Goal: Task Accomplishment & Management: Use online tool/utility

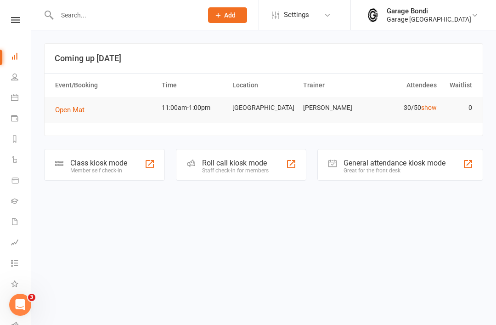
click at [108, 16] on input "text" at bounding box center [125, 15] width 142 height 13
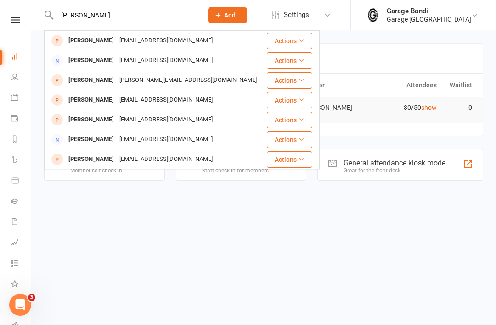
type input "Claudio"
click at [86, 40] on div "[PERSON_NAME]" at bounding box center [91, 40] width 51 height 13
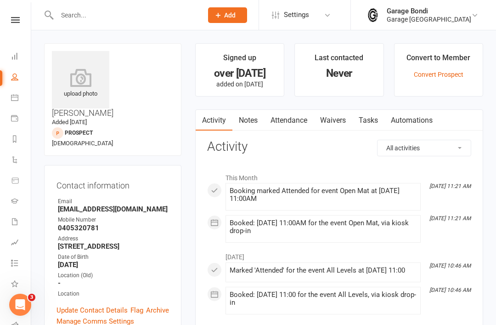
click at [94, 83] on icon at bounding box center [80, 77] width 57 height 18
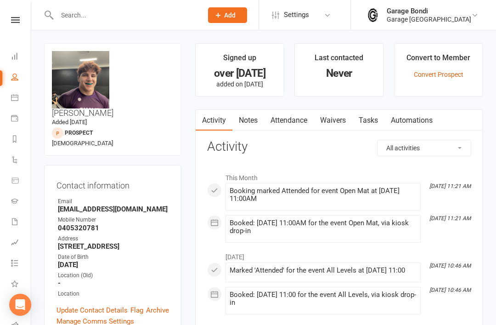
click at [113, 14] on input "text" at bounding box center [125, 15] width 142 height 13
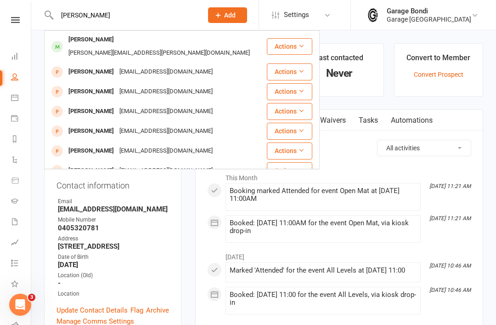
type input "James van"
click at [100, 41] on div "James Van der donk" at bounding box center [91, 39] width 51 height 13
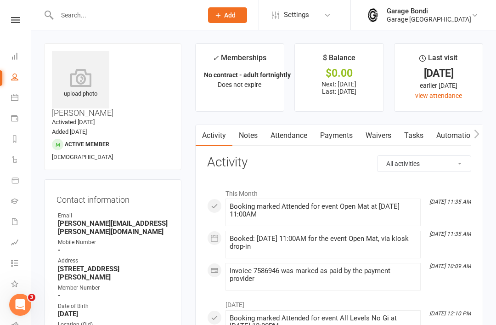
click at [83, 72] on icon at bounding box center [80, 77] width 57 height 18
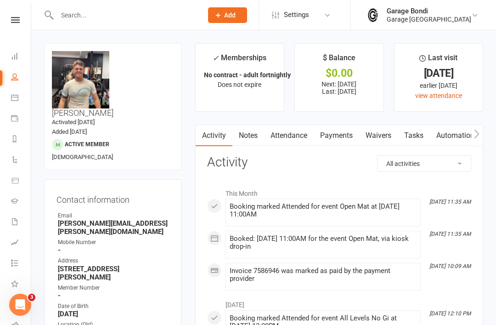
click at [89, 17] on input "text" at bounding box center [125, 15] width 142 height 13
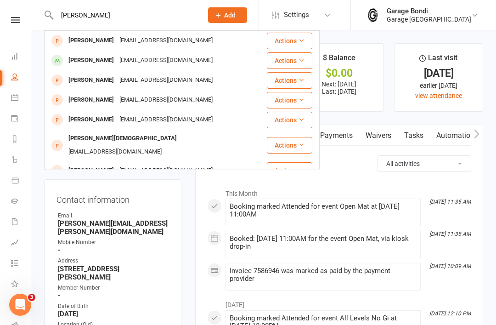
type input "Bryan"
click at [98, 68] on div "Bryan Mcmahon Bryanamcmahon@outook.com" at bounding box center [155, 60] width 221 height 19
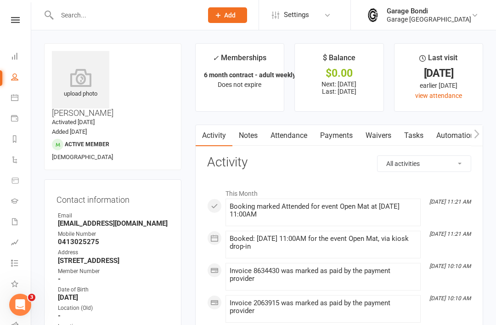
click at [83, 82] on icon at bounding box center [80, 77] width 57 height 18
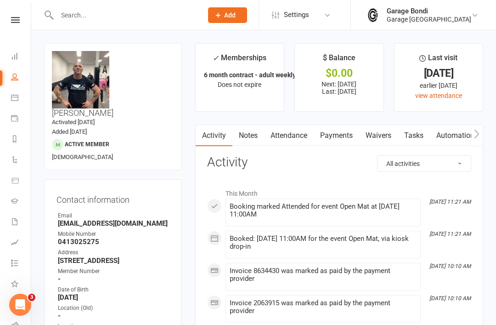
click at [112, 11] on input "text" at bounding box center [125, 15] width 142 height 13
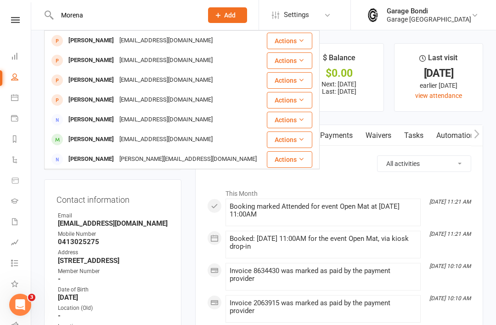
type input "Morena"
click at [117, 60] on div "[EMAIL_ADDRESS][DOMAIN_NAME]" at bounding box center [166, 60] width 99 height 13
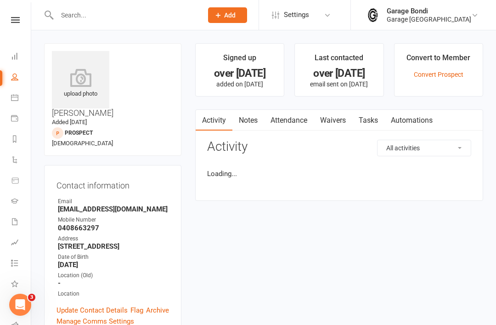
click at [116, 17] on input "text" at bounding box center [125, 15] width 142 height 13
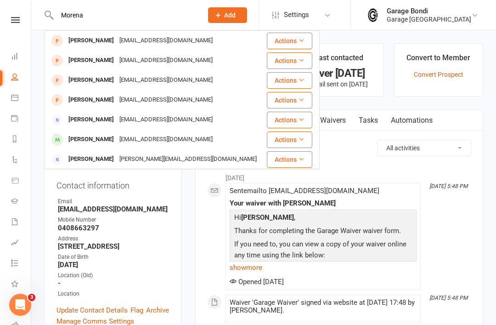
type input "Morena"
click at [102, 40] on div "[PERSON_NAME]" at bounding box center [91, 40] width 51 height 13
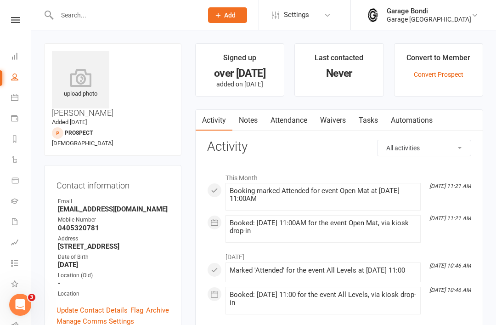
click at [77, 82] on icon at bounding box center [80, 77] width 57 height 18
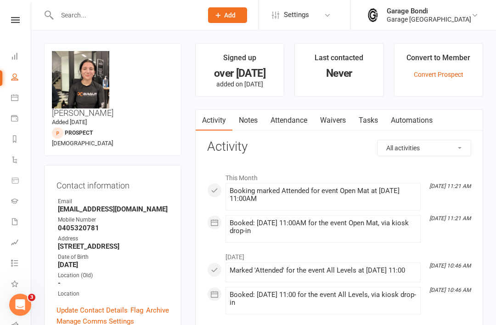
click at [17, 95] on icon at bounding box center [14, 97] width 7 height 7
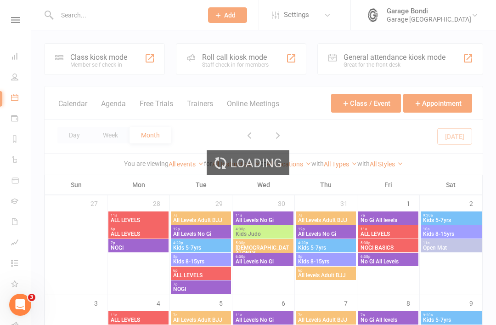
click at [95, 69] on div "Class kiosk mode Member self check-in" at bounding box center [104, 59] width 121 height 32
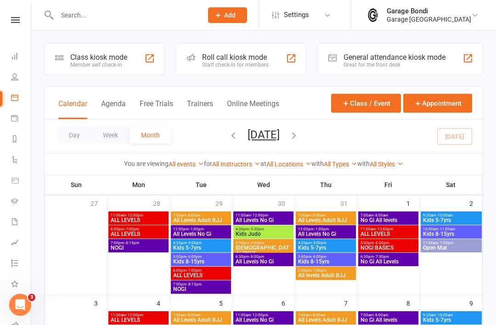
click at [115, 62] on div "Member self check-in" at bounding box center [98, 65] width 57 height 6
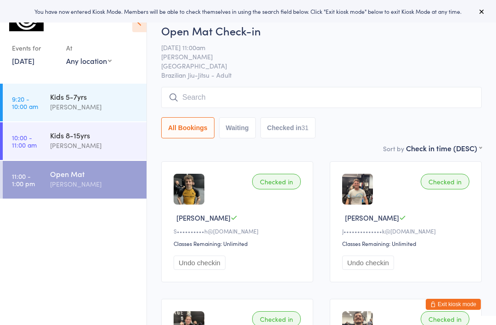
click at [213, 102] on input "search" at bounding box center [321, 97] width 321 height 21
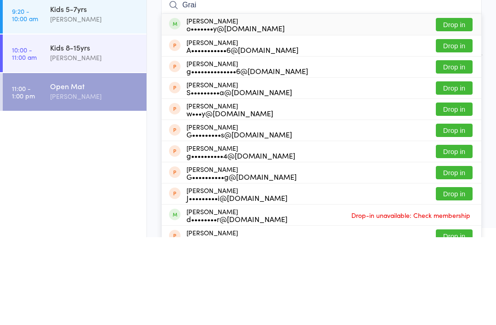
type input "Grai"
click at [460, 148] on button "Drop in" at bounding box center [454, 154] width 37 height 13
